Goal: Browse casually

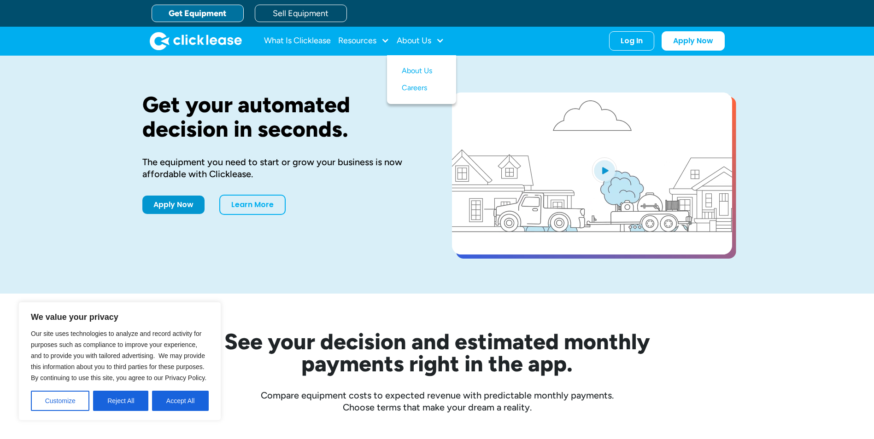
click at [85, 227] on div "Get your automated decision in seconds. The equipment you need to start or grow…" at bounding box center [437, 175] width 874 height 238
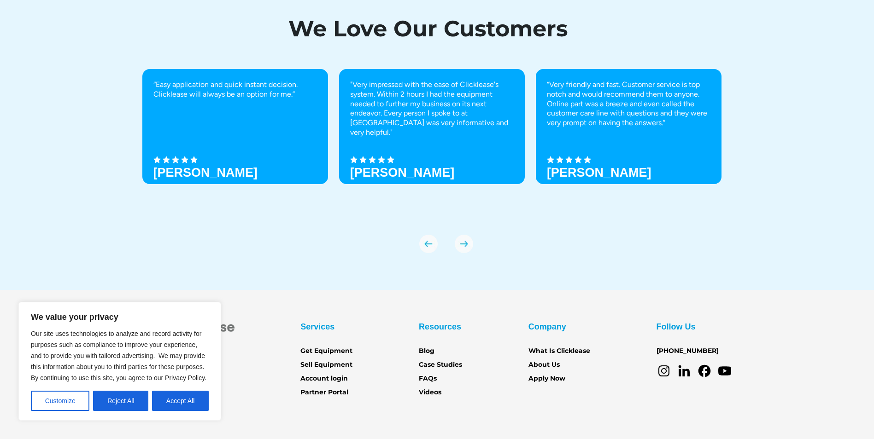
scroll to position [3198, 0]
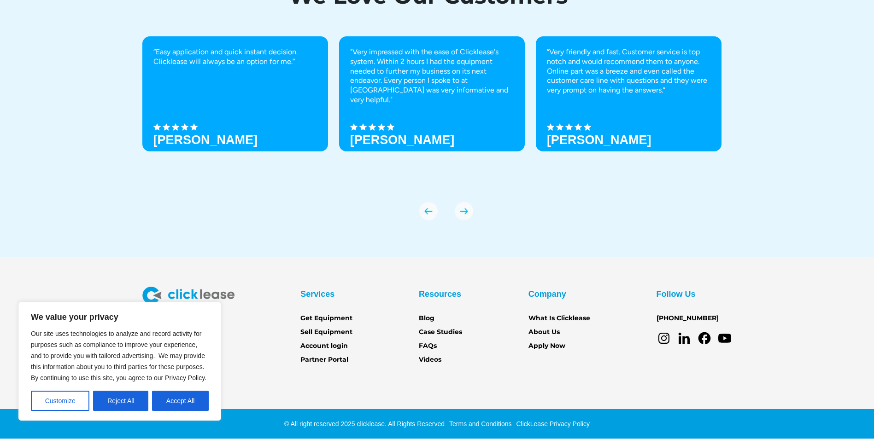
click at [848, 149] on div "We Love Our Customers “Easy application and quick instant decision. Clicklease …" at bounding box center [437, 98] width 874 height 319
